Goal: Task Accomplishment & Management: Use online tool/utility

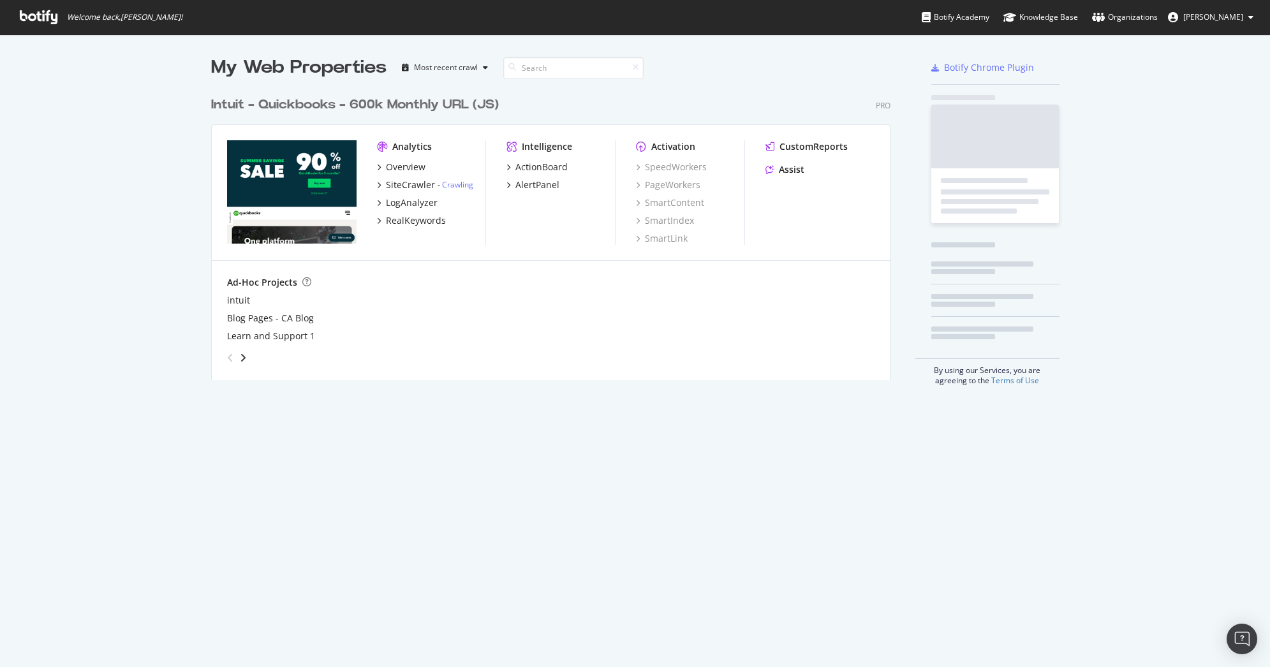
scroll to position [290, 680]
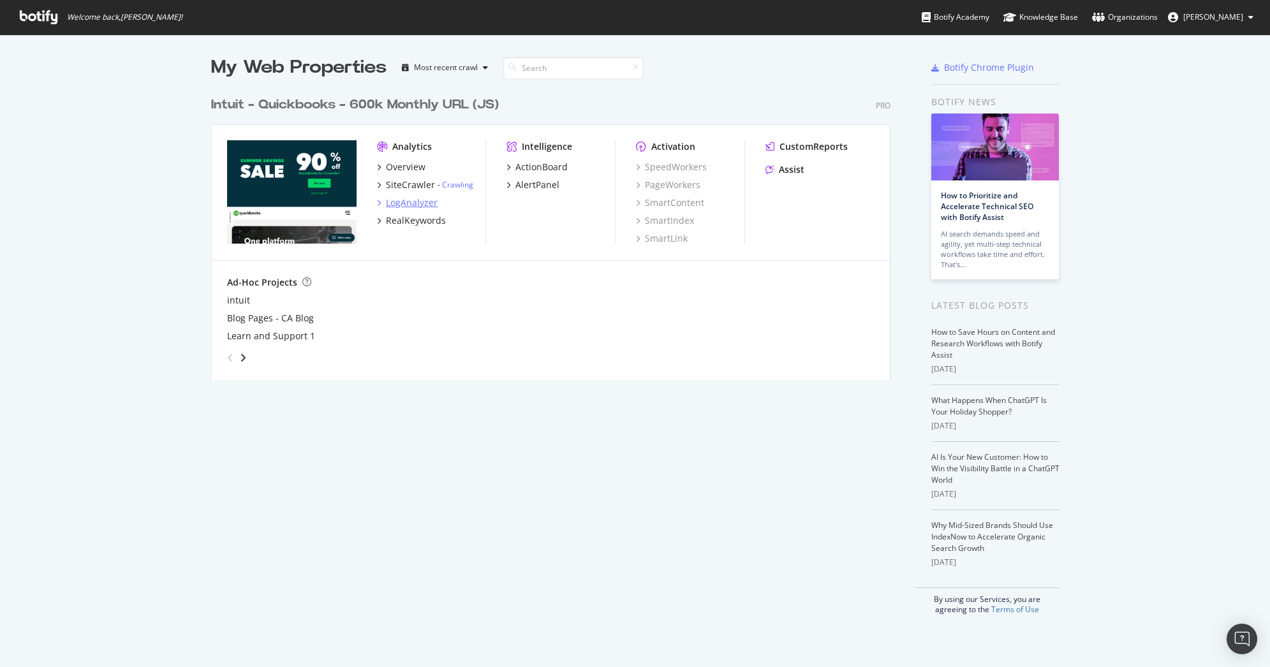
click at [420, 198] on div "LogAnalyzer" at bounding box center [412, 202] width 52 height 13
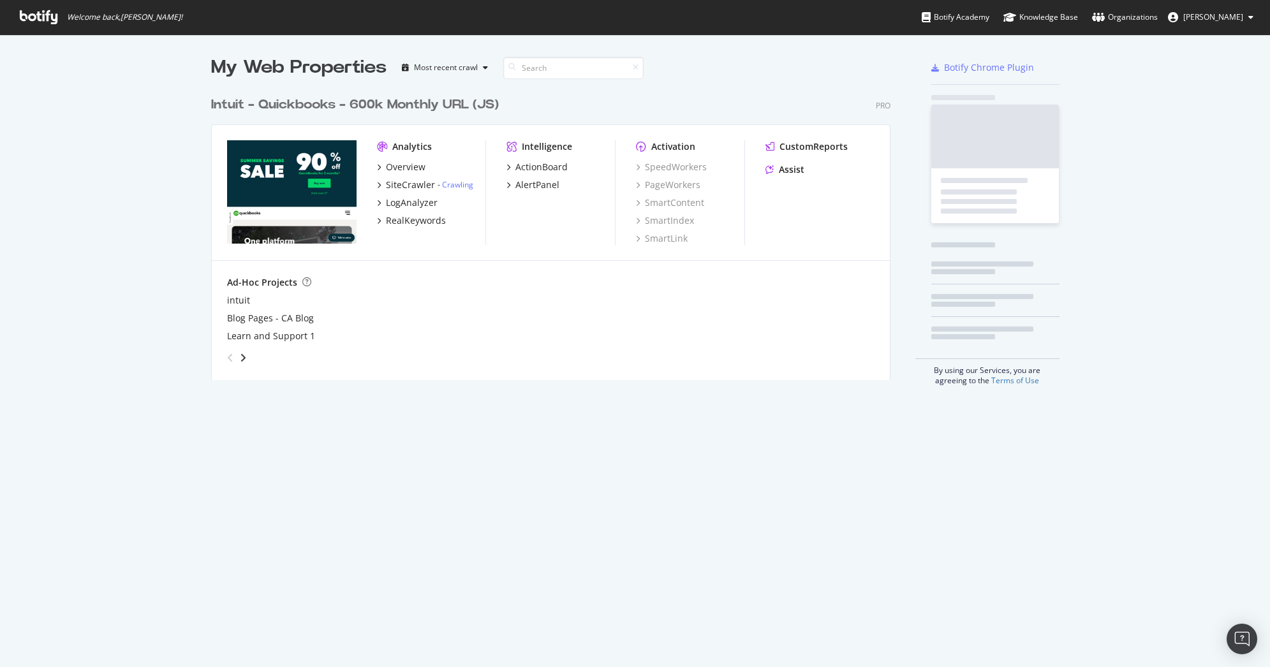
scroll to position [658, 1251]
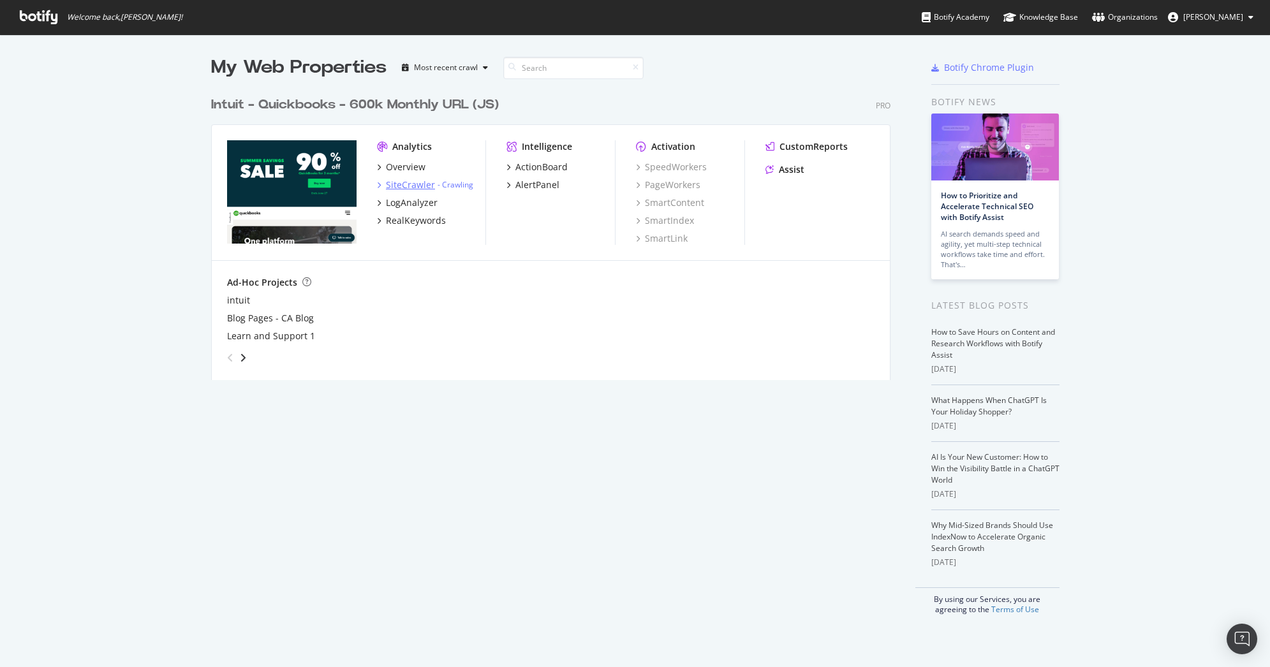
click at [401, 188] on div "SiteCrawler" at bounding box center [410, 185] width 49 height 13
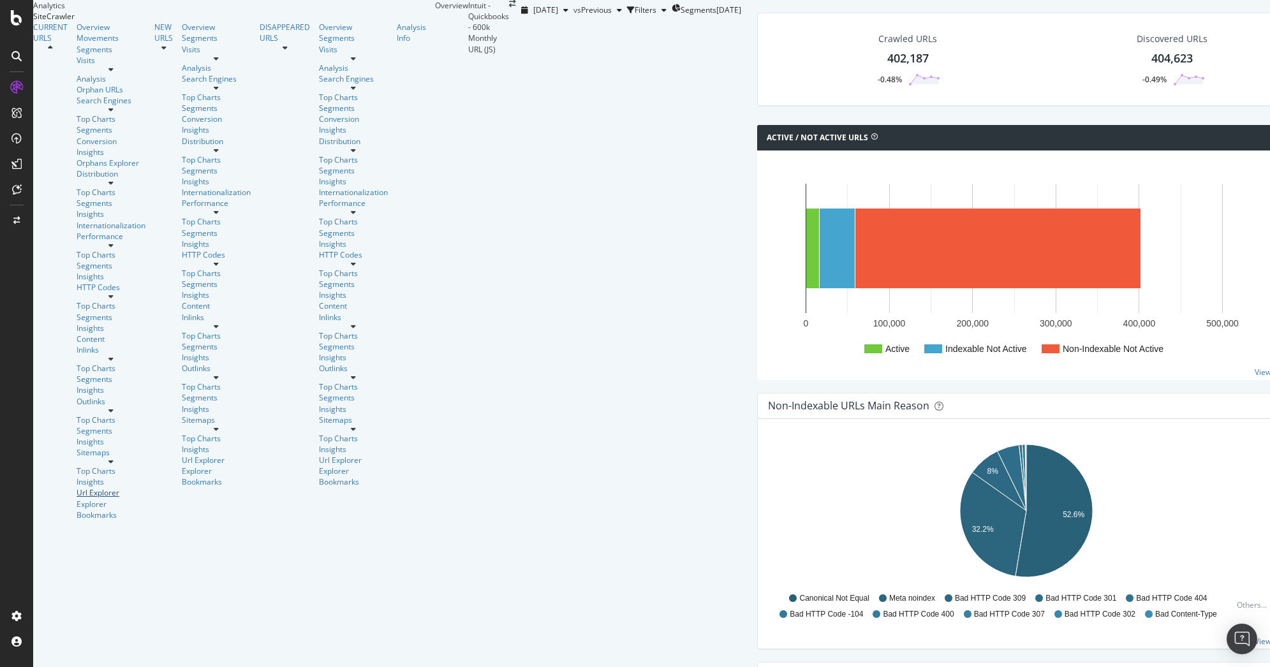
click at [77, 487] on div "Url Explorer" at bounding box center [111, 492] width 69 height 11
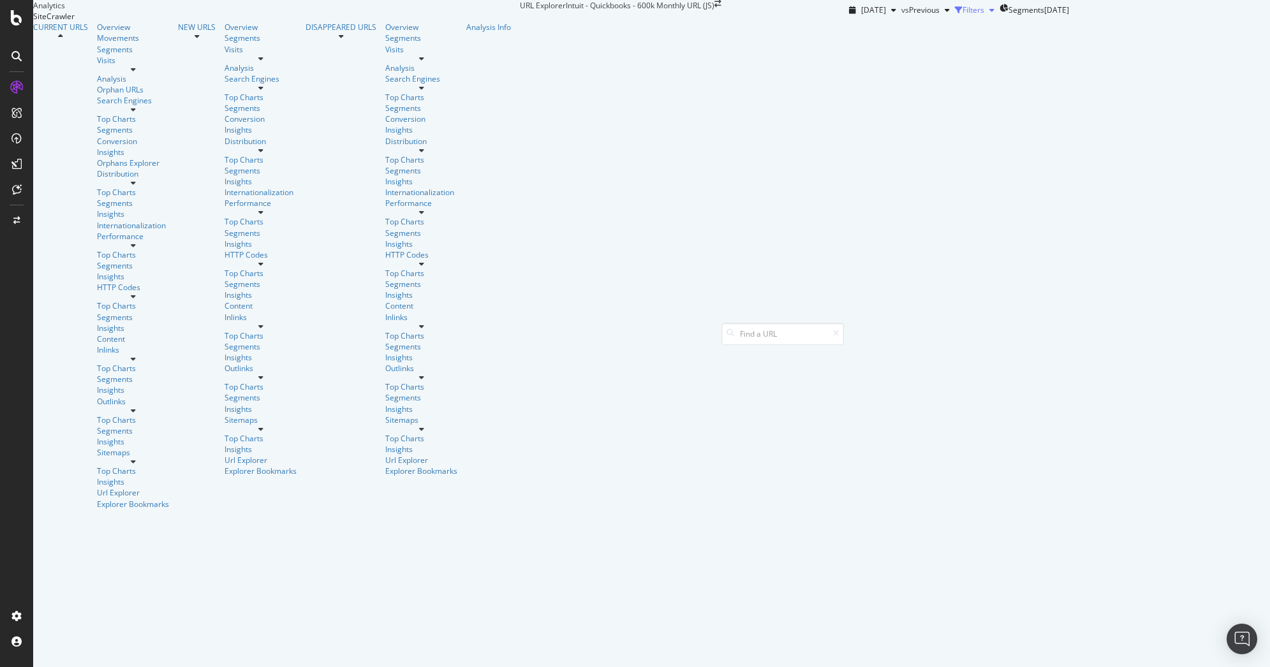
click at [962, 15] on div "Filters" at bounding box center [973, 9] width 22 height 11
click at [866, 33] on div "Add Filter" at bounding box center [883, 27] width 34 height 11
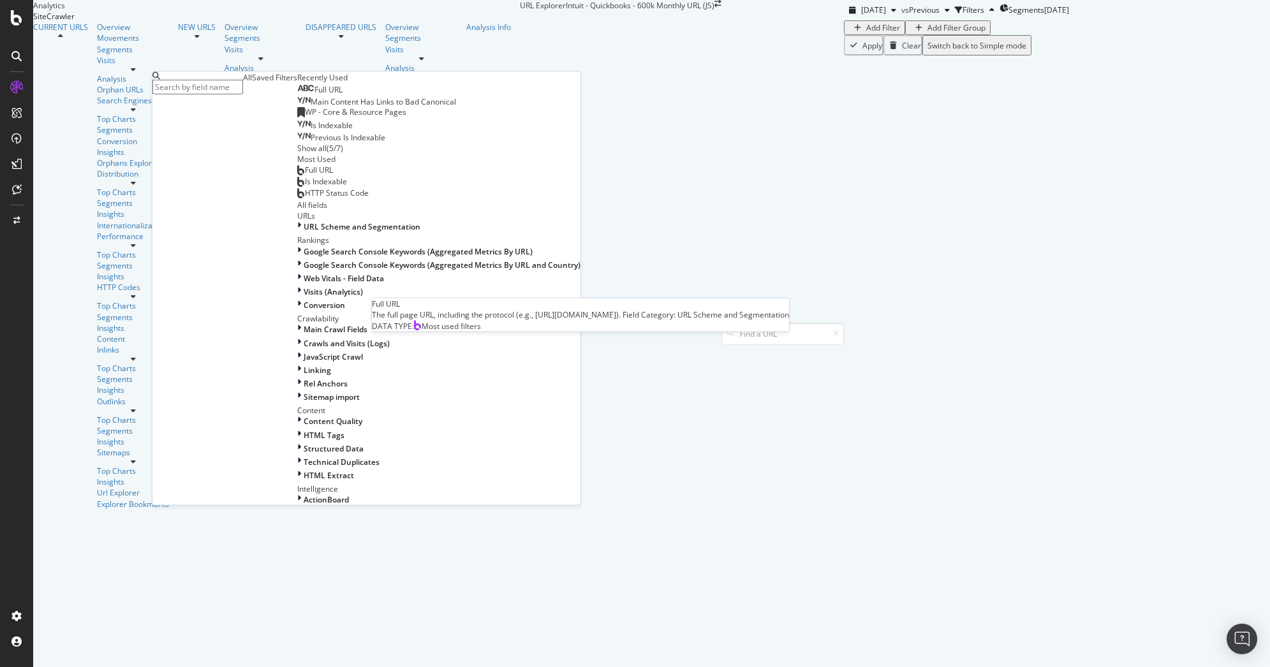
click at [305, 175] on span "Full URL" at bounding box center [319, 169] width 28 height 11
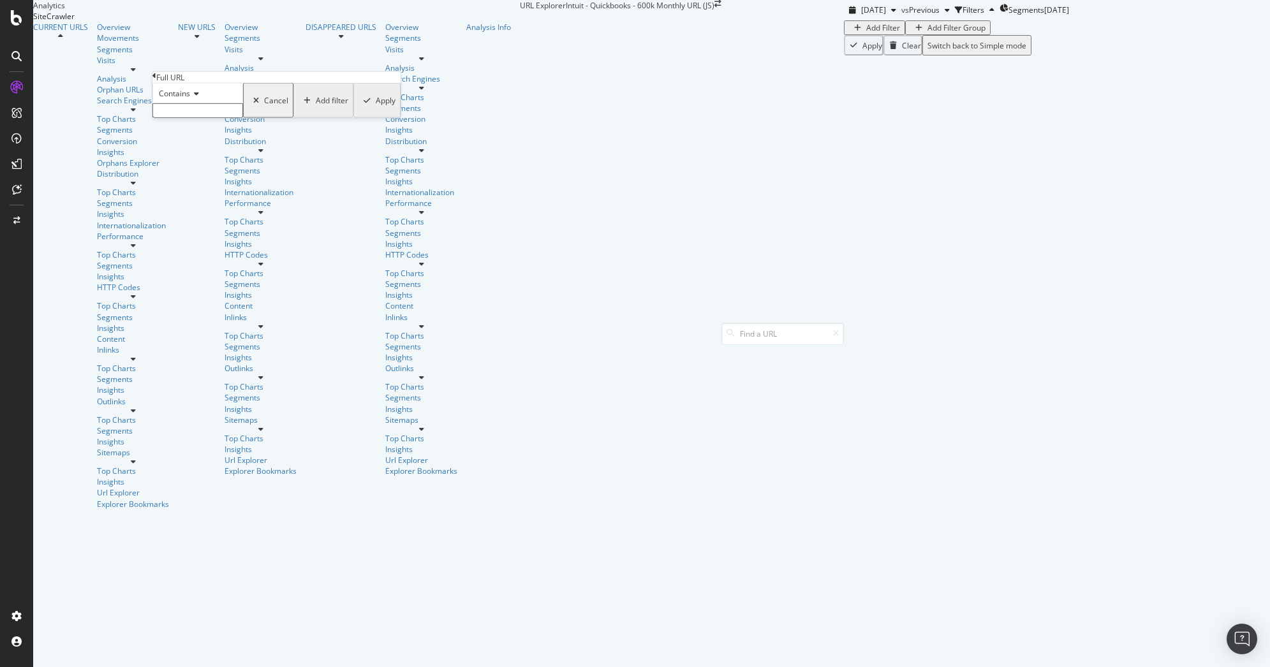
click at [243, 118] on input "text" at bounding box center [197, 110] width 91 height 15
type input "/r/accounting"
click at [376, 110] on div "Apply" at bounding box center [386, 104] width 20 height 11
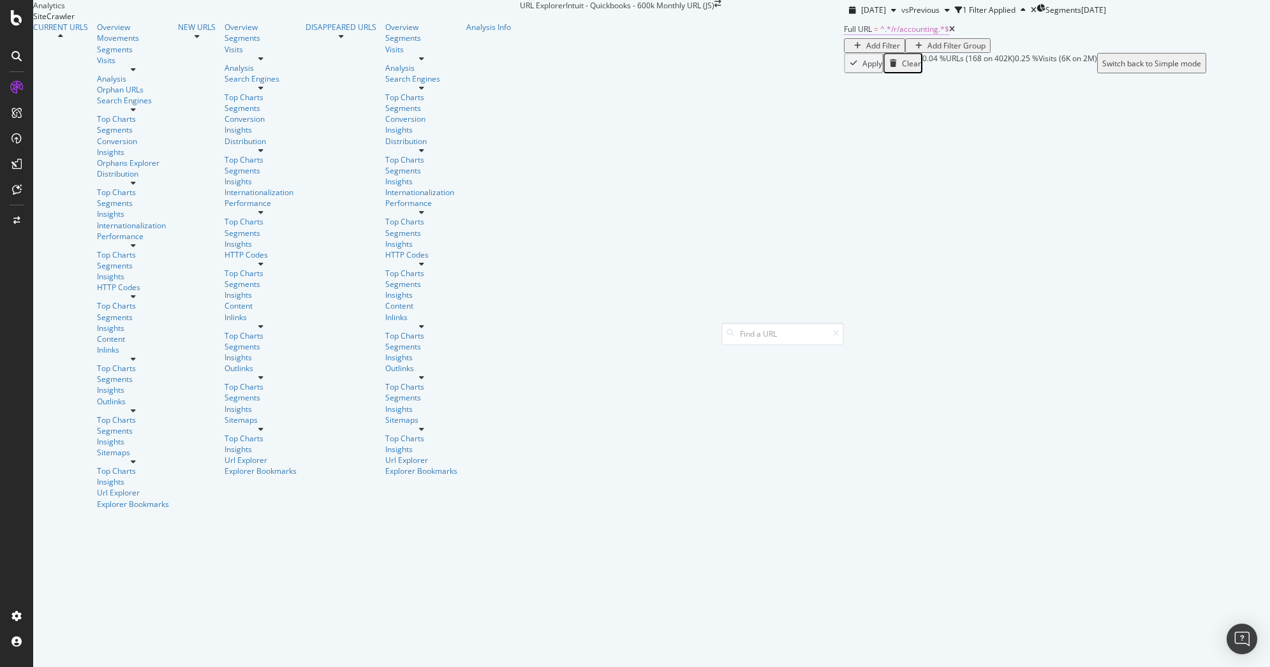
click at [880, 34] on span "^.*/r/accounting.*$" at bounding box center [914, 29] width 69 height 11
click at [176, 117] on input "/r/accounting" at bounding box center [197, 109] width 91 height 15
click at [180, 117] on input "/r/accounting" at bounding box center [197, 109] width 91 height 15
click at [175, 117] on input "/r/accounting" at bounding box center [197, 109] width 91 height 15
type input "accounting"
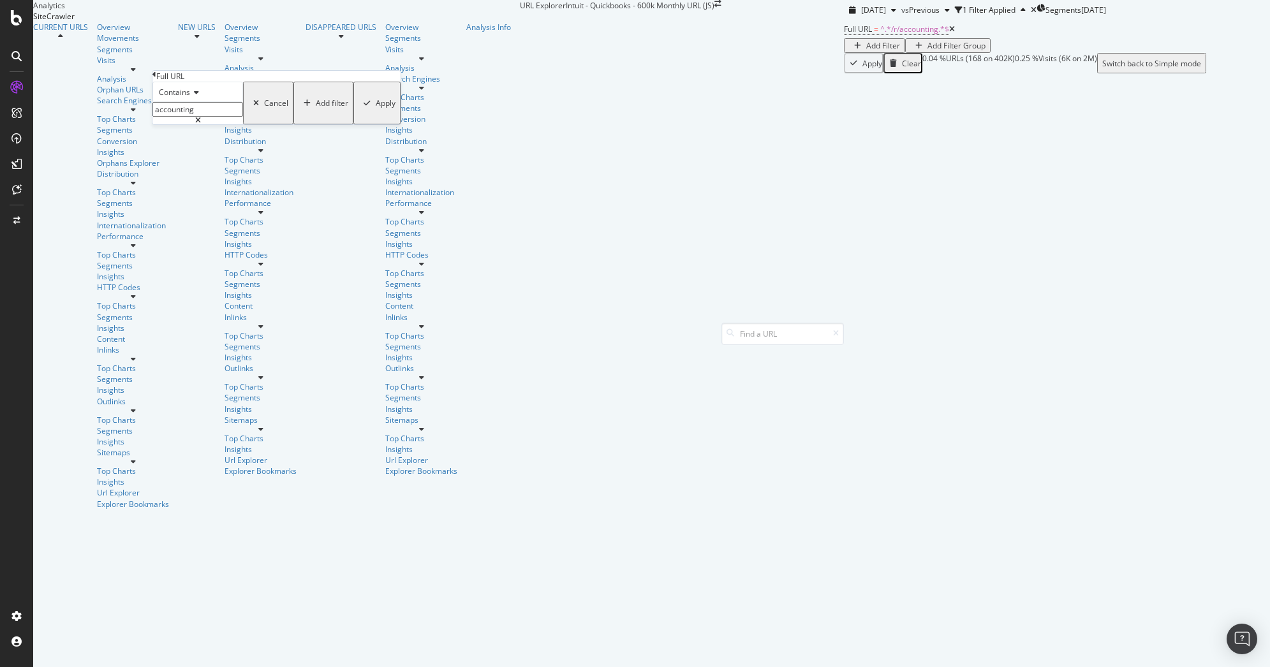
click at [364, 107] on icon "button" at bounding box center [367, 103] width 7 height 8
click at [866, 51] on div "Add Filter" at bounding box center [883, 45] width 34 height 11
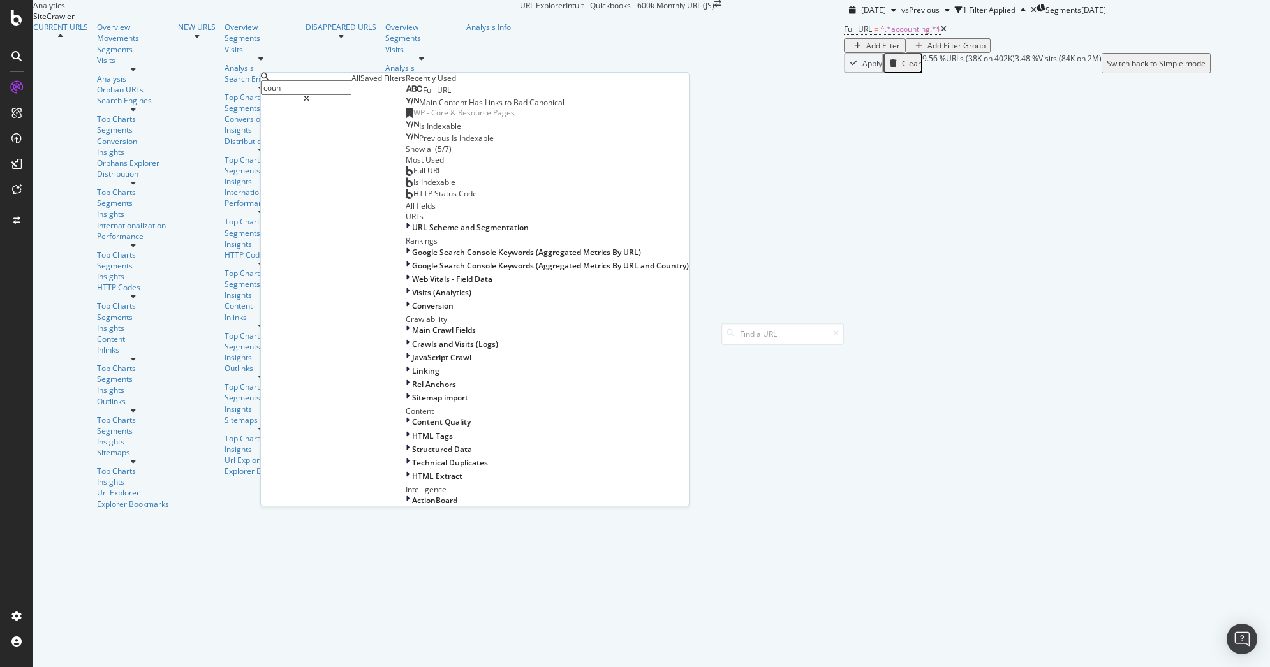
type input "count"
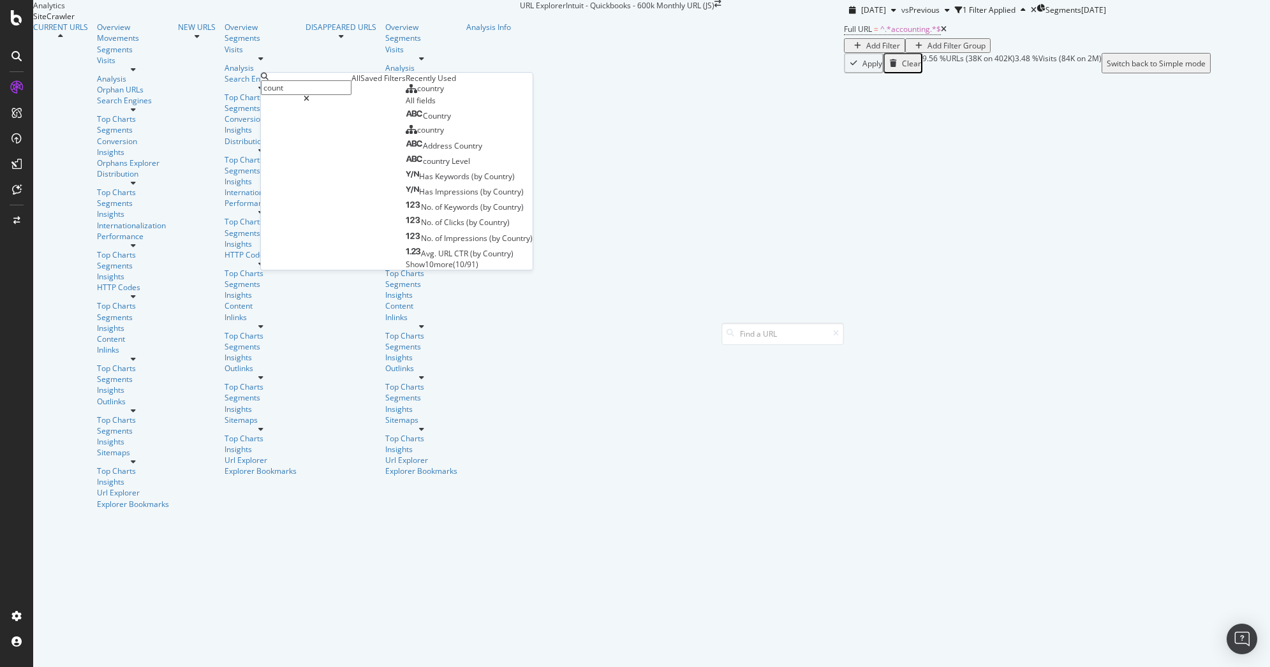
click at [406, 94] on div "country" at bounding box center [425, 89] width 38 height 10
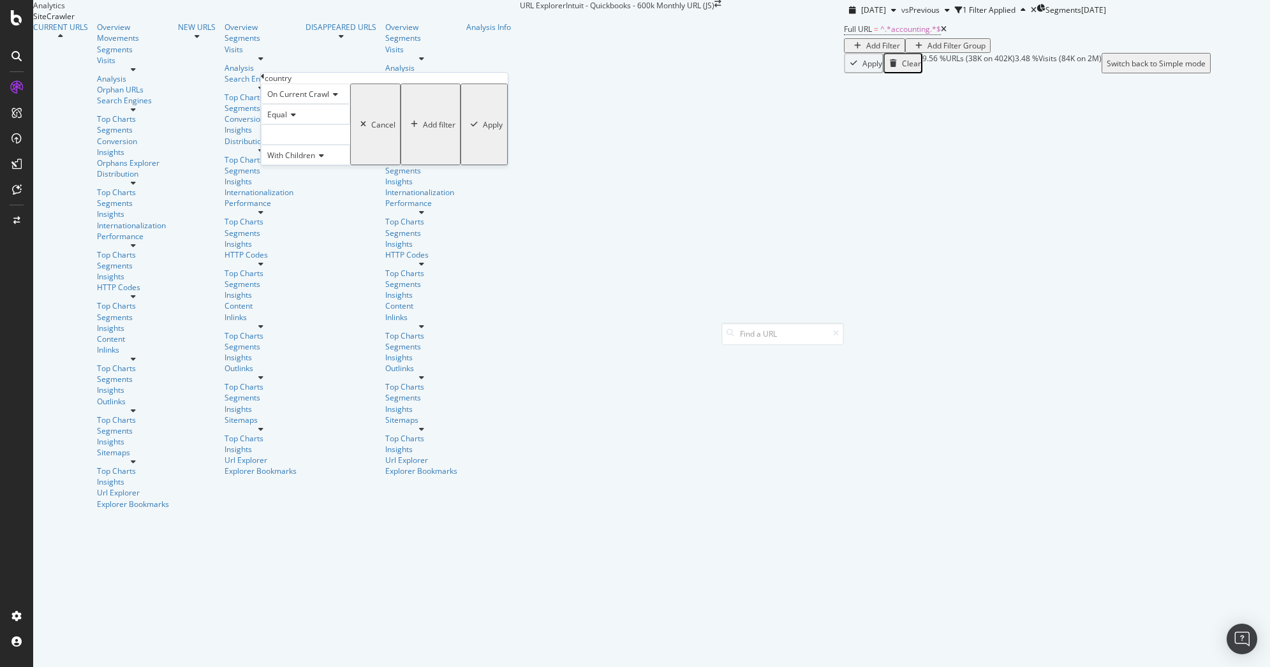
click at [312, 145] on div at bounding box center [305, 134] width 89 height 20
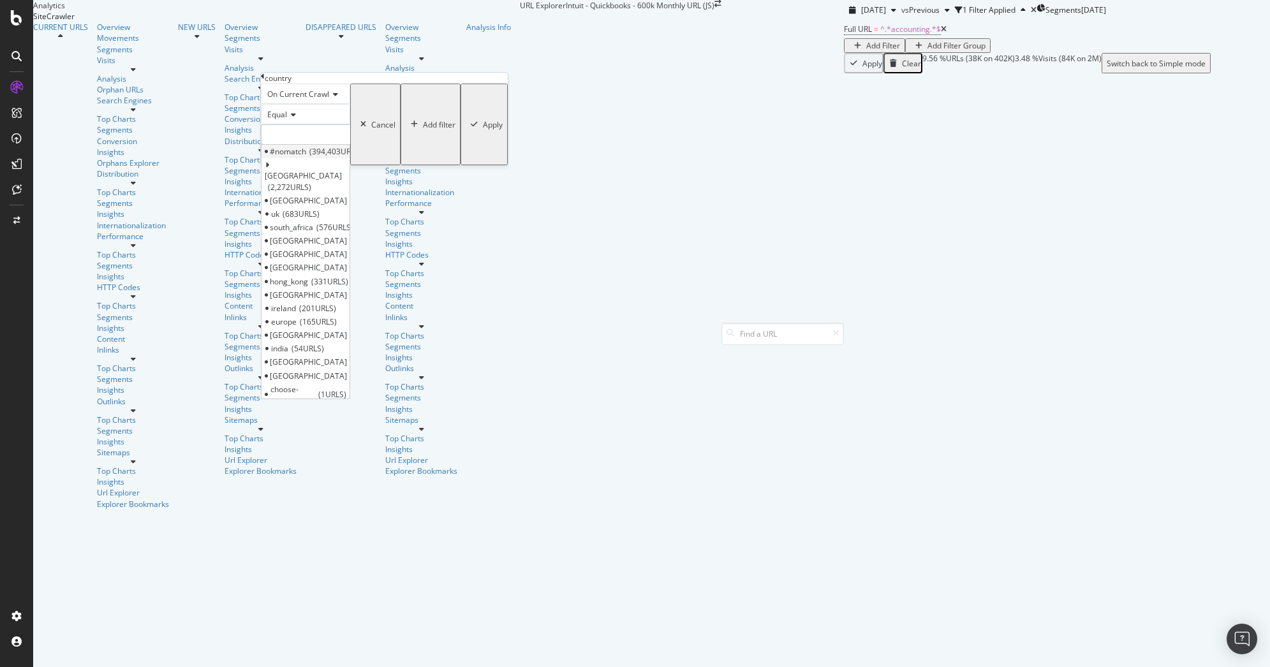
click at [306, 157] on span "#nomatch" at bounding box center [288, 151] width 36 height 11
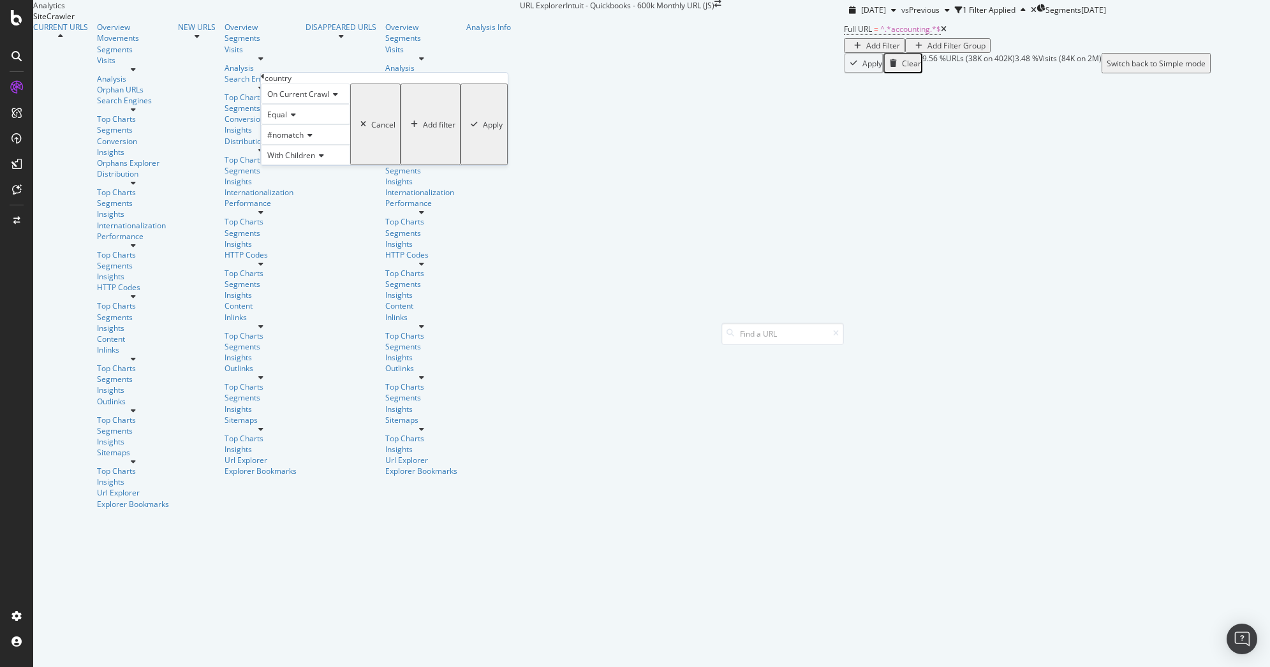
click at [471, 128] on icon "button" at bounding box center [474, 125] width 7 height 8
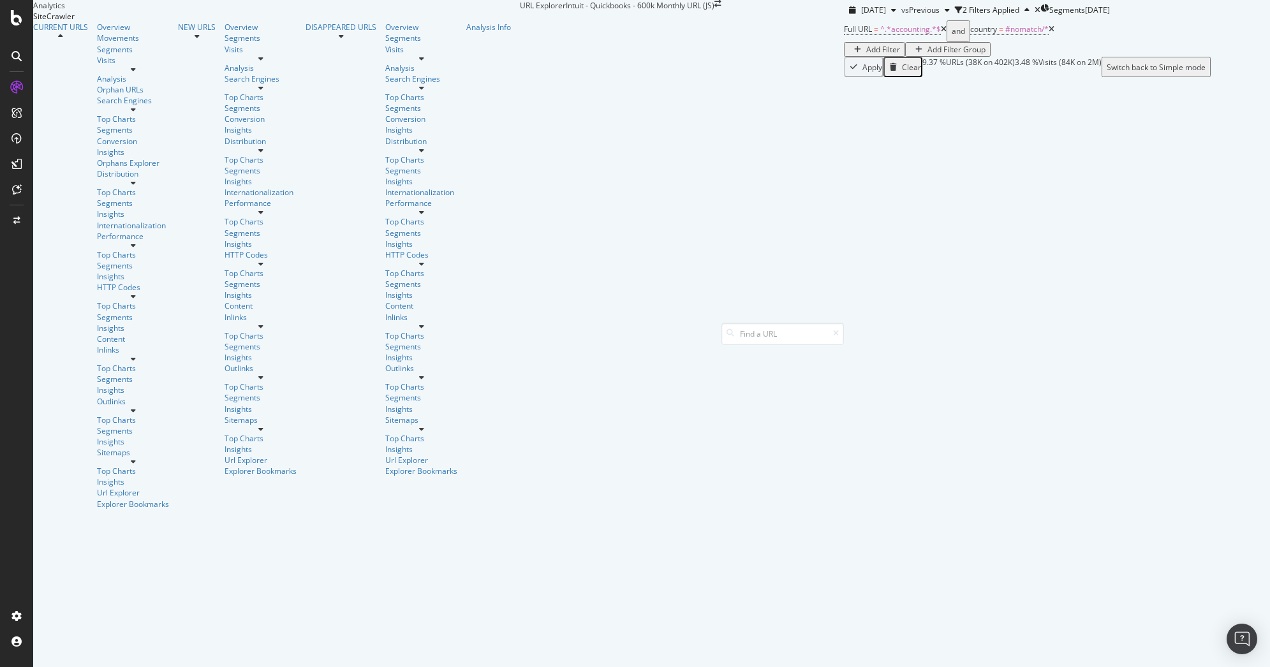
click at [1048, 33] on icon at bounding box center [1051, 30] width 6 height 8
click at [880, 34] on span "^.*accounting.*$" at bounding box center [910, 29] width 61 height 11
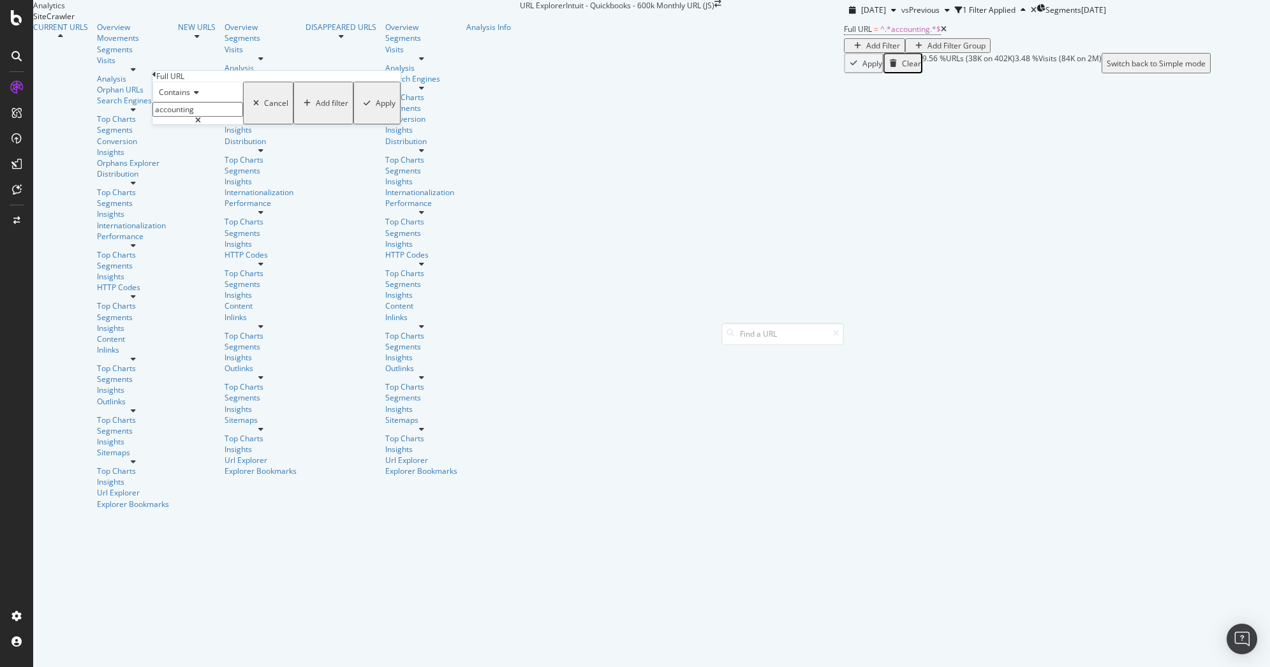
click at [235, 117] on input "accounting" at bounding box center [197, 109] width 91 height 15
type input "/r/"
click at [316, 108] on div "Add filter" at bounding box center [332, 103] width 33 height 11
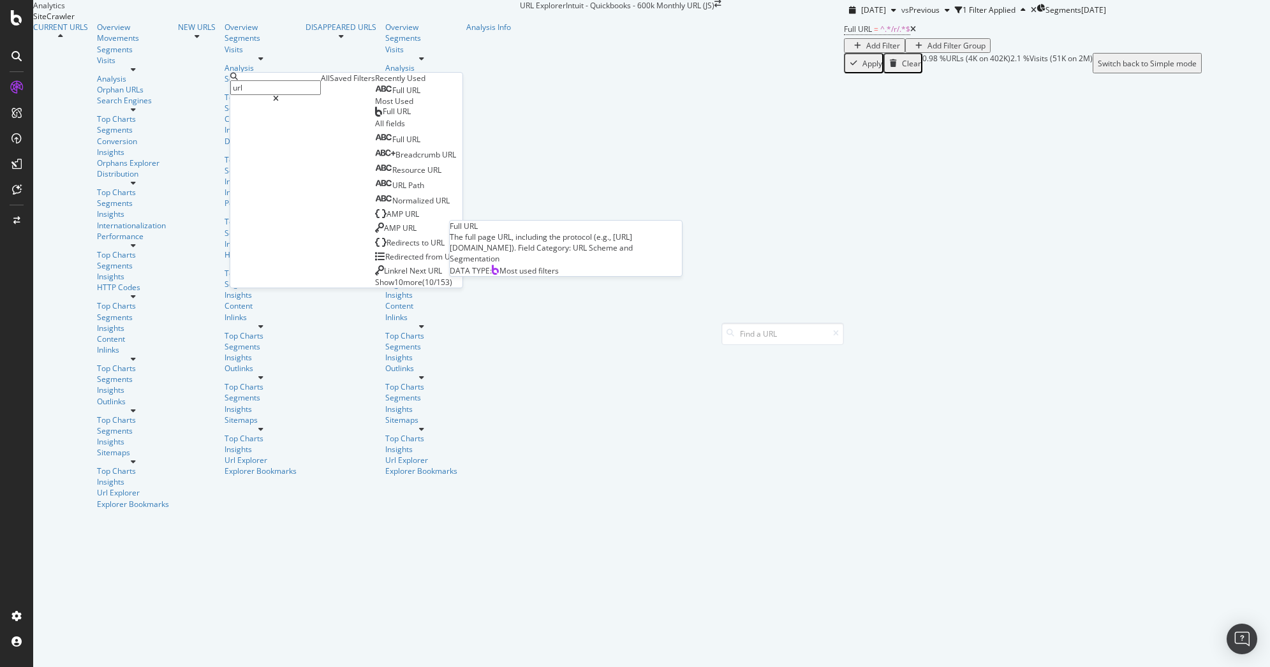
type input "url"
click at [383, 117] on span "Full URL" at bounding box center [397, 111] width 28 height 11
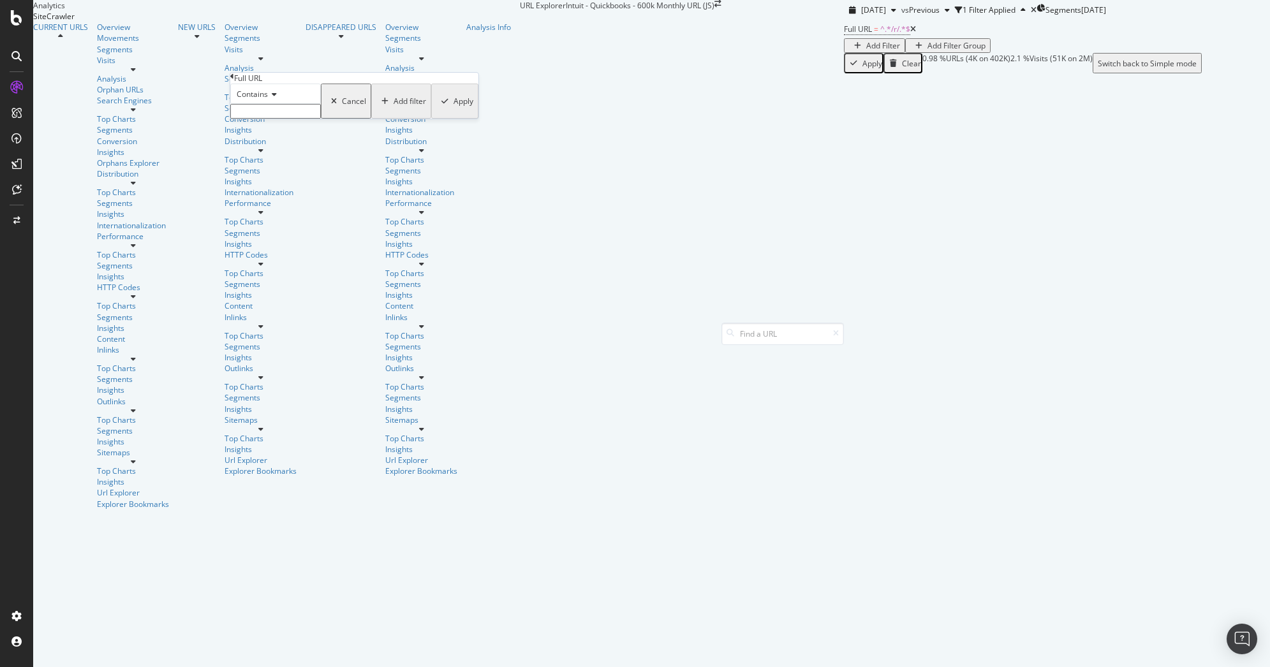
click at [297, 119] on input "text" at bounding box center [275, 111] width 91 height 15
type input "accounting"
click at [453, 110] on div "Apply" at bounding box center [463, 104] width 20 height 11
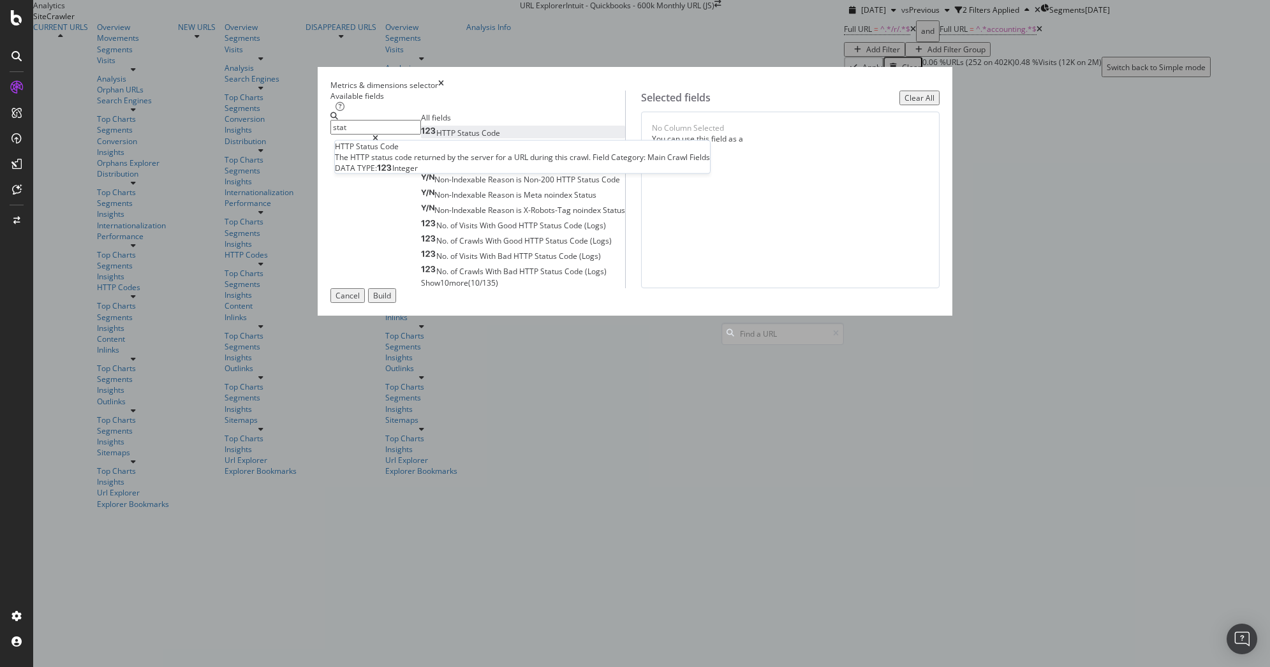
click at [473, 138] on div "HTTP Status Code" at bounding box center [460, 133] width 79 height 11
click at [421, 135] on input "stat" at bounding box center [375, 127] width 91 height 15
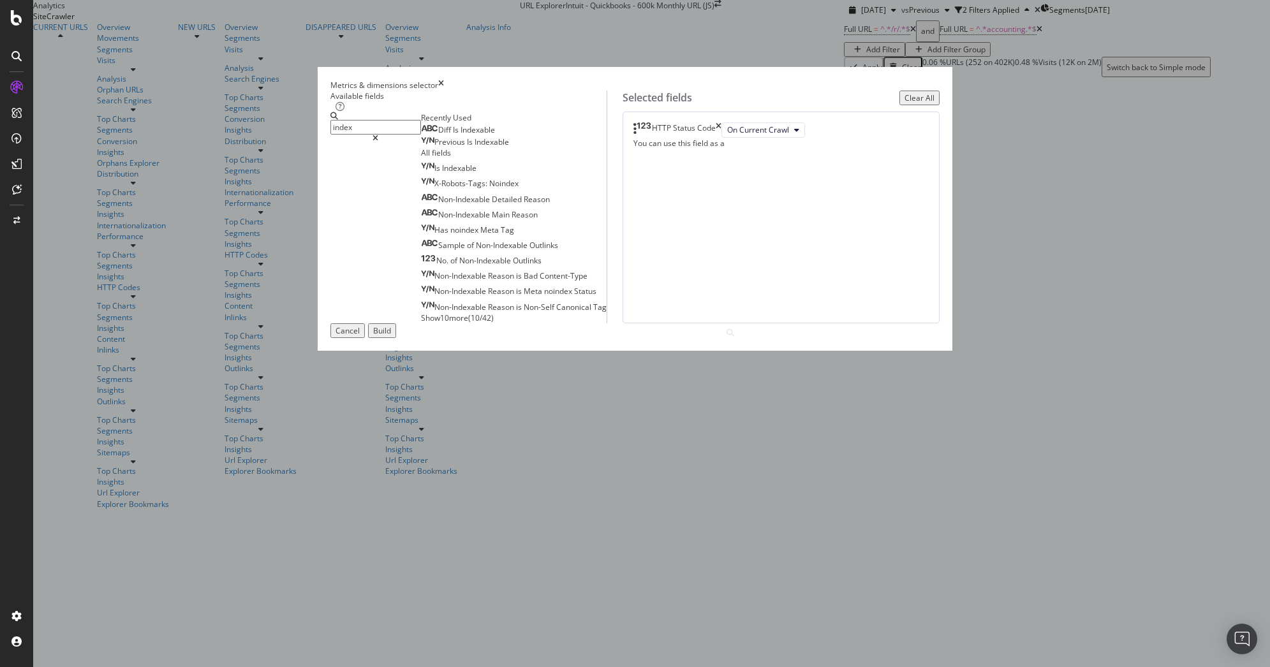
click at [446, 288] on div "Is Indexable X-Robots-Tags: Noindex Non-Indexable Detailed Reason Non-Indexable…" at bounding box center [514, 242] width 186 height 163
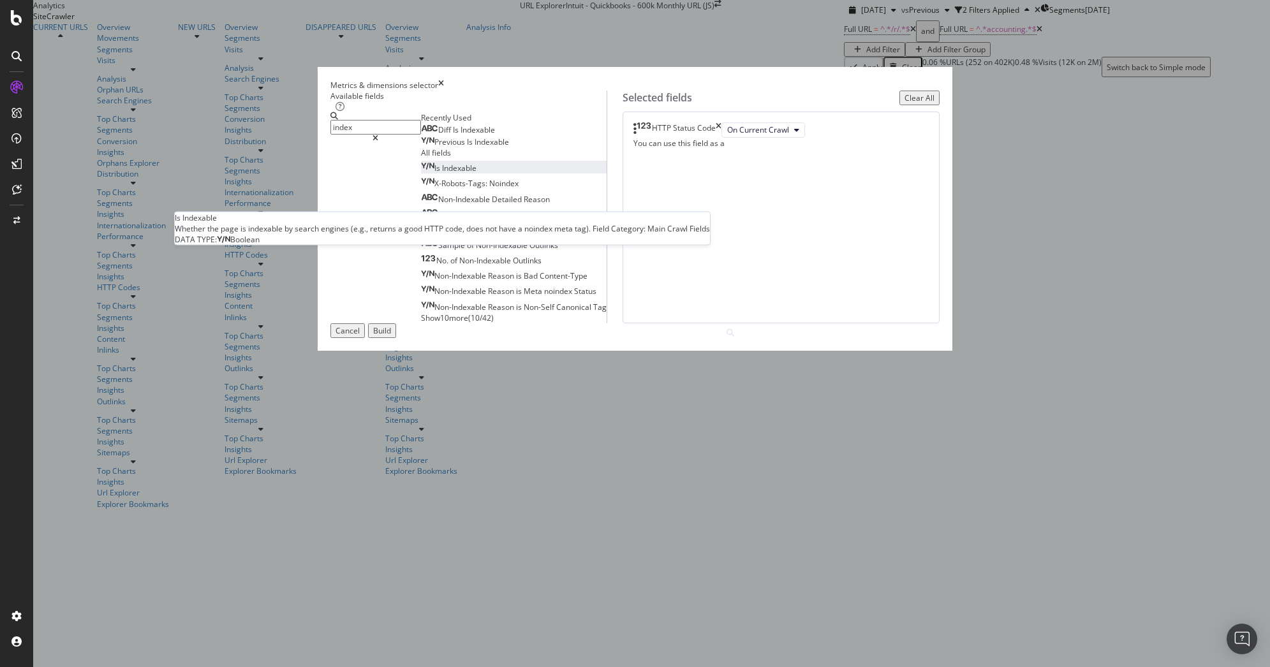
click at [448, 173] on span "Indexable" at bounding box center [459, 168] width 34 height 11
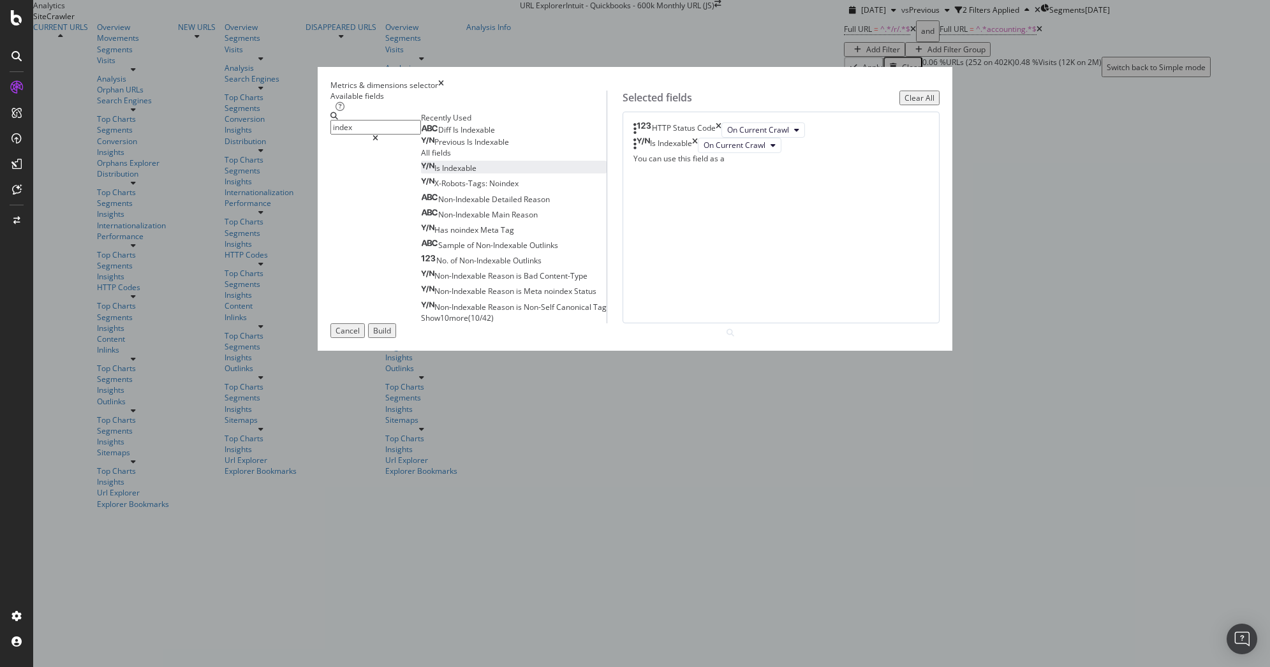
click at [421, 135] on input "index" at bounding box center [375, 127] width 91 height 15
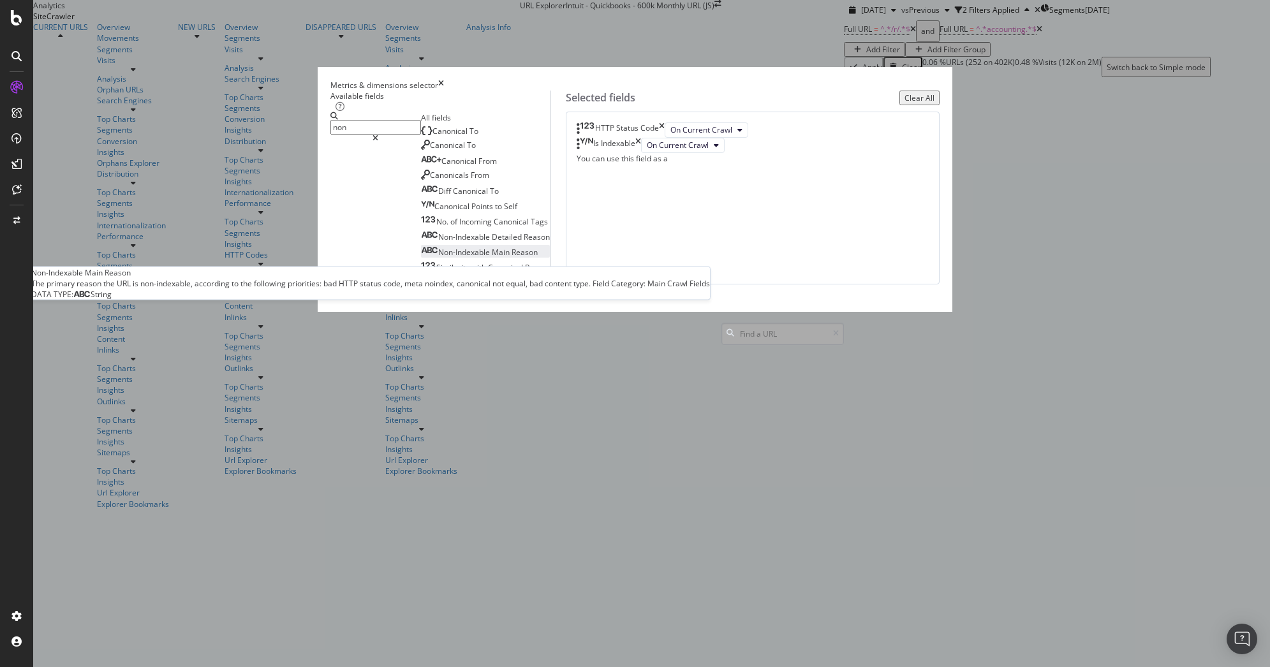
click at [511, 258] on span "Reason" at bounding box center [524, 252] width 26 height 11
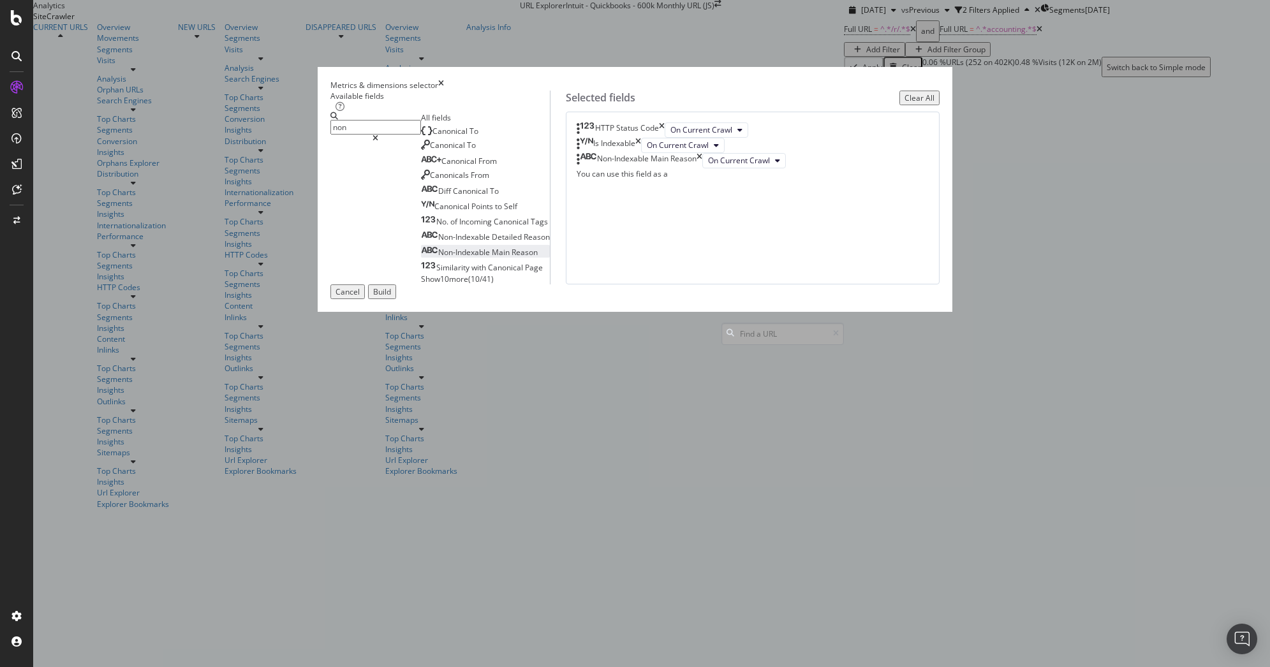
click at [421, 135] on input "non" at bounding box center [375, 127] width 91 height 15
click at [436, 154] on div "Title" at bounding box center [437, 148] width 33 height 11
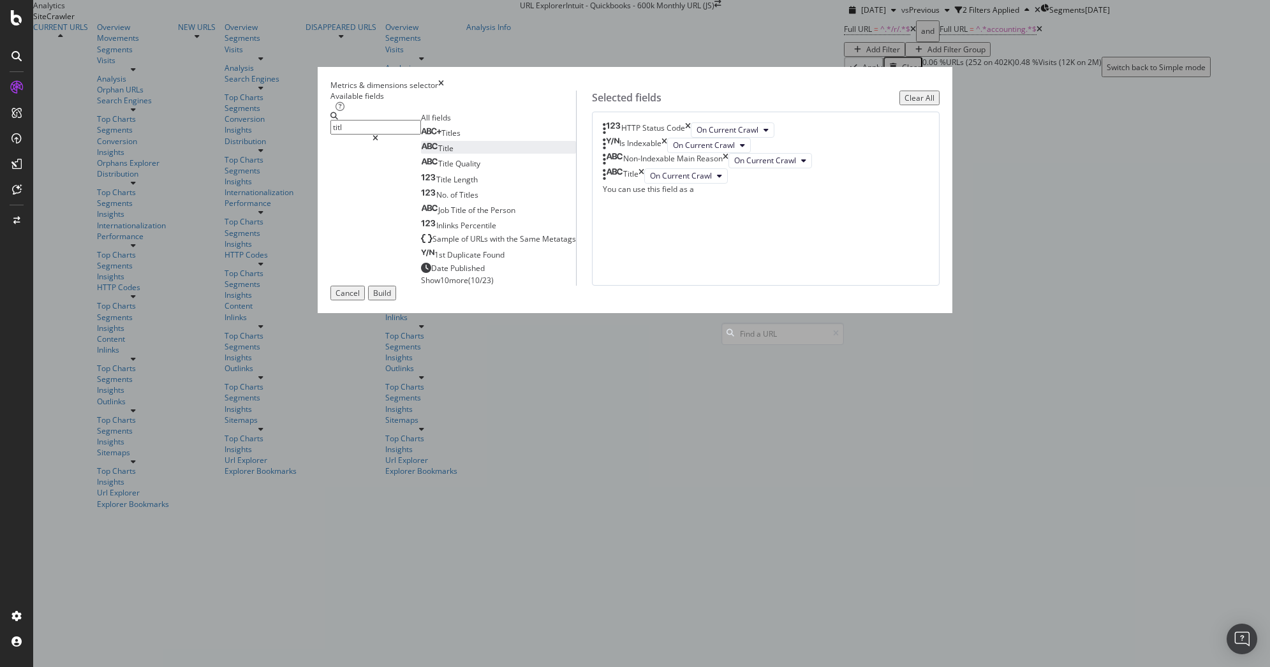
click at [421, 135] on input "titl" at bounding box center [375, 127] width 91 height 15
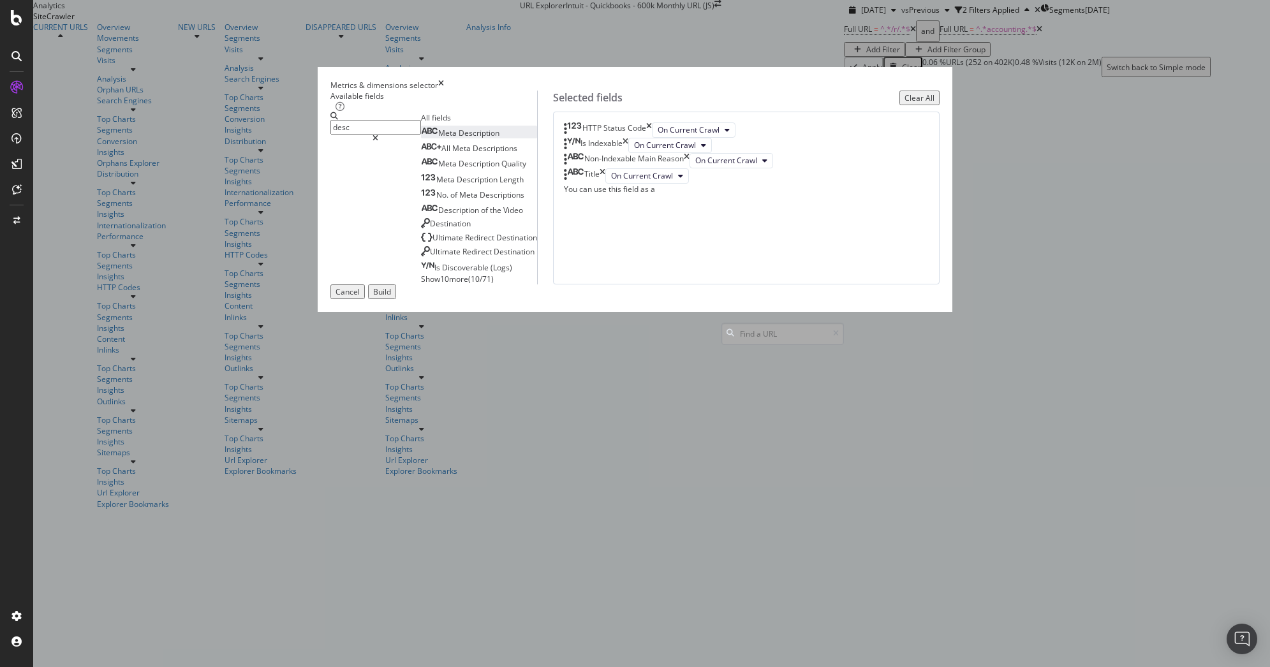
click at [459, 138] on span "Description" at bounding box center [479, 133] width 41 height 11
click at [421, 135] on input "desc" at bounding box center [375, 127] width 91 height 15
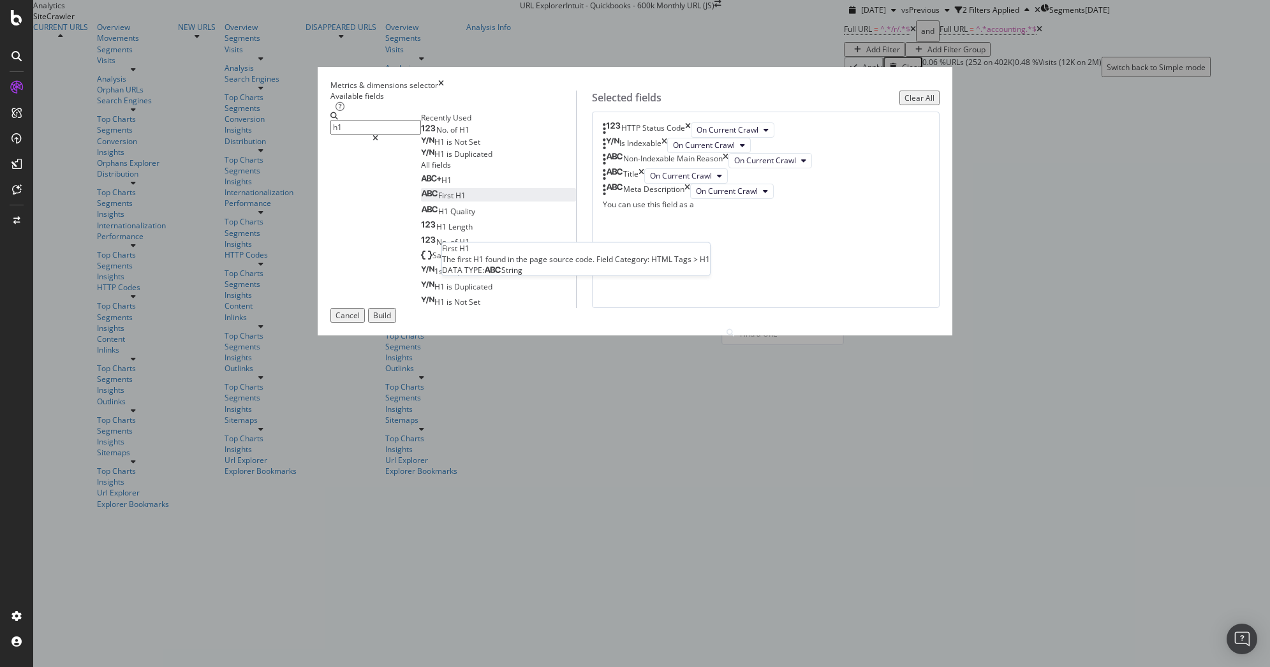
type input "h1"
click at [441, 201] on div "First H1" at bounding box center [443, 195] width 45 height 11
click at [440, 135] on div "No. of H1" at bounding box center [445, 130] width 48 height 10
click at [894, 323] on div "Cancel Build" at bounding box center [635, 315] width 610 height 15
click at [391, 321] on div "Build" at bounding box center [382, 315] width 18 height 11
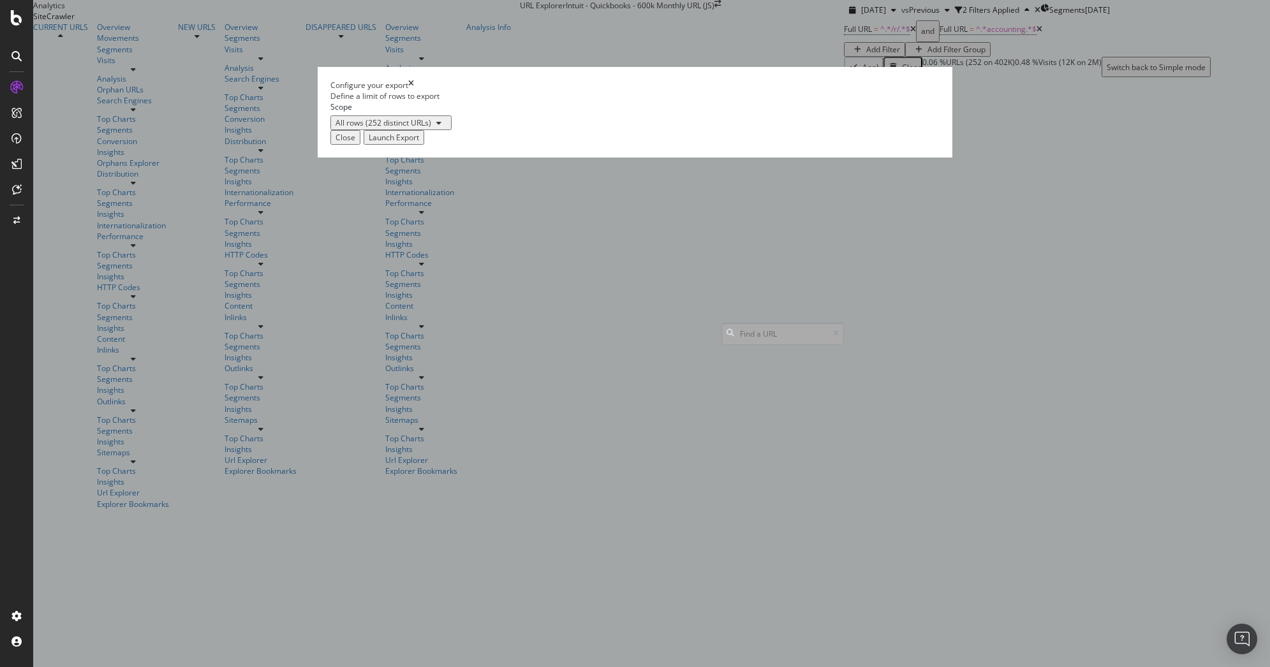
click at [419, 143] on div "Launch Export" at bounding box center [394, 137] width 50 height 11
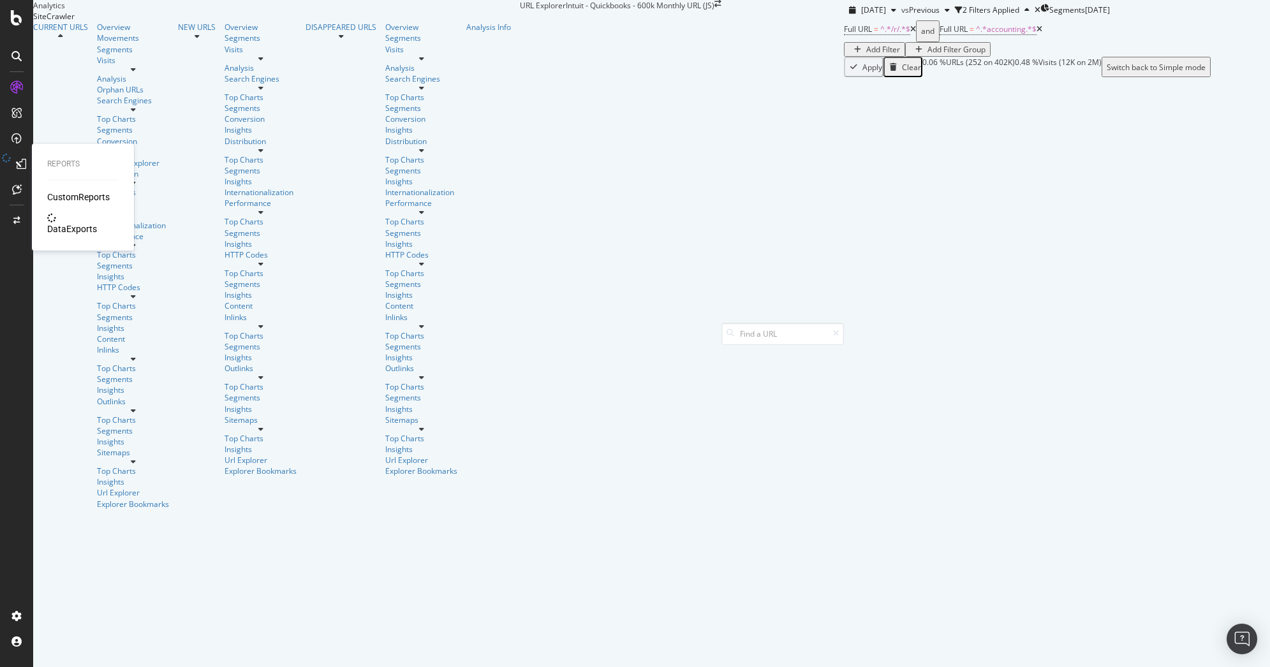
click at [77, 223] on div "DataExports" at bounding box center [72, 229] width 50 height 13
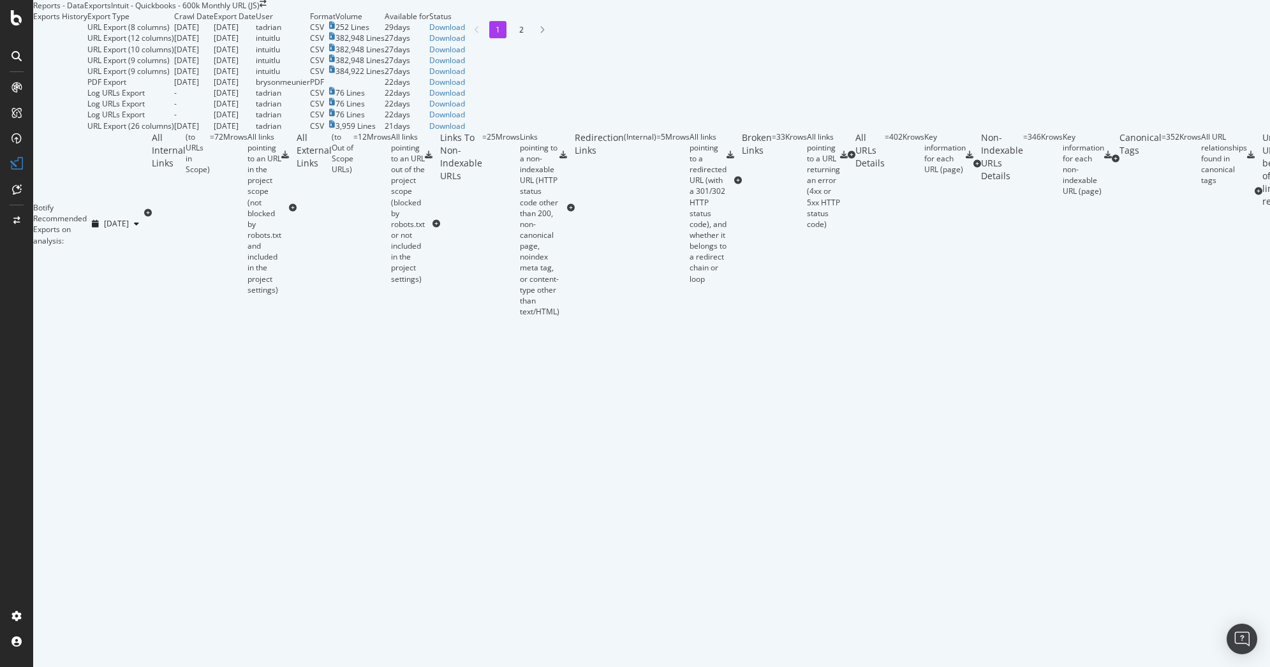
click at [310, 77] on td "intuitlu" at bounding box center [283, 71] width 54 height 11
click at [465, 43] on div "Download" at bounding box center [447, 38] width 36 height 11
click at [465, 33] on div "Download" at bounding box center [447, 27] width 36 height 11
